Goal: Task Accomplishment & Management: Use online tool/utility

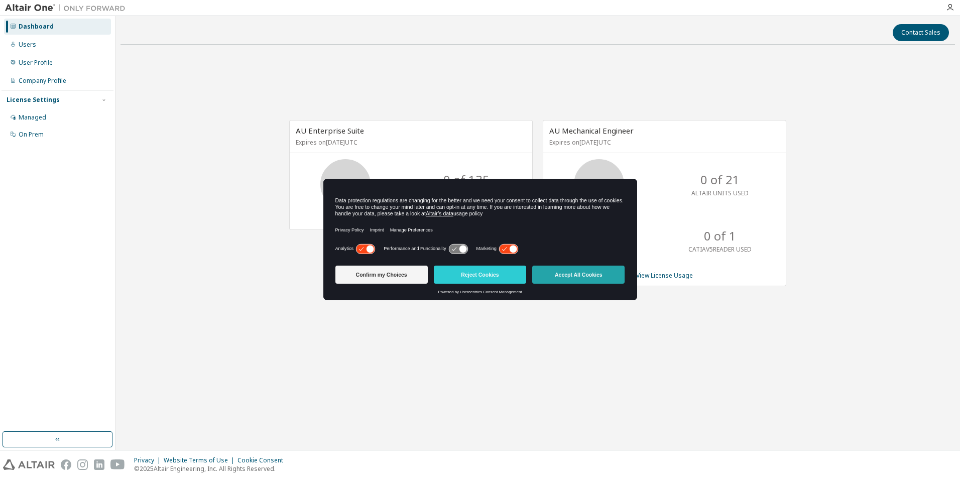
click at [574, 272] on button "Accept All Cookies" at bounding box center [578, 275] width 92 height 18
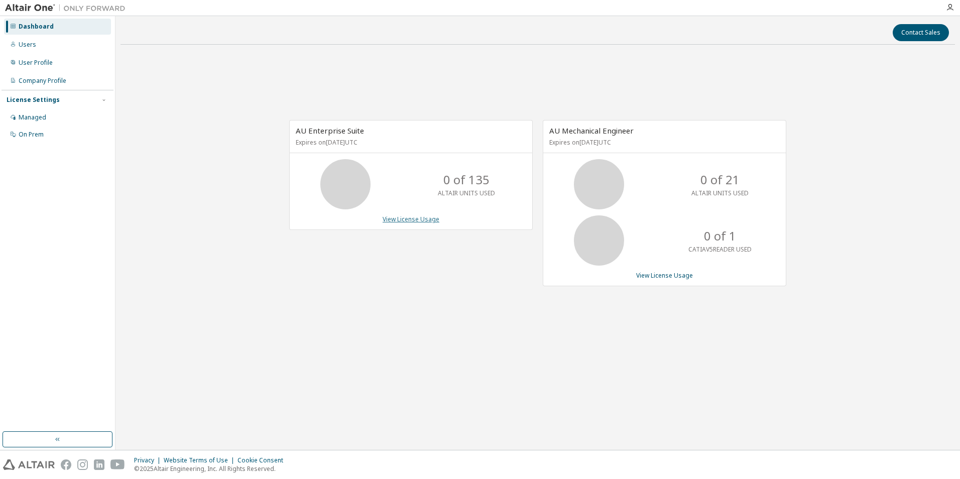
click at [423, 218] on link "View License Usage" at bounding box center [411, 219] width 57 height 9
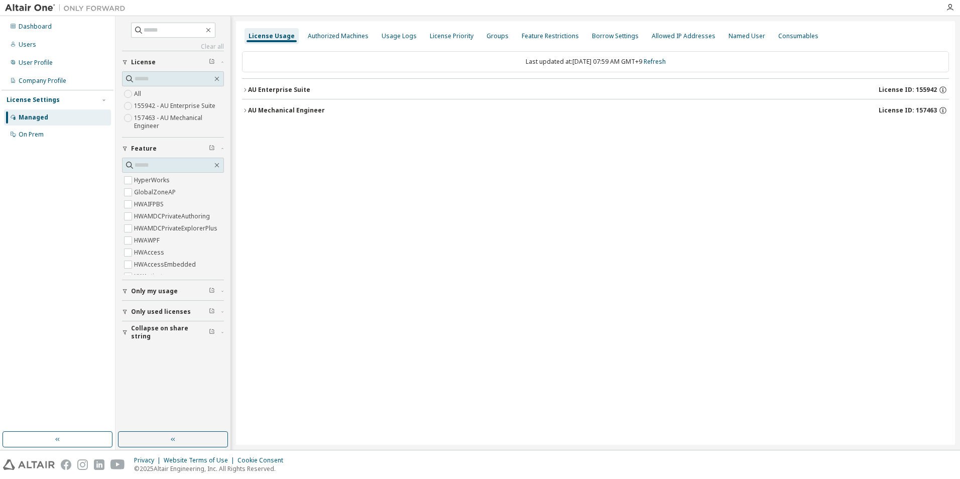
click at [122, 314] on icon "button" at bounding box center [125, 312] width 6 height 6
